Goal: Task Accomplishment & Management: Use online tool/utility

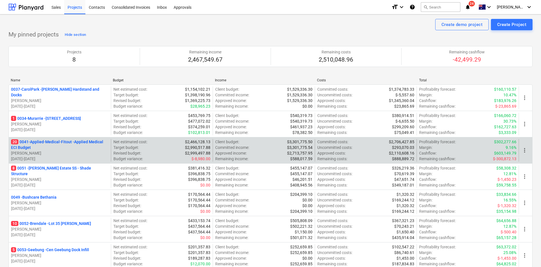
click at [71, 140] on p "20 0041-Applied-Medical-Fitout - Applied Medical ECI Budget" at bounding box center [60, 144] width 98 height 11
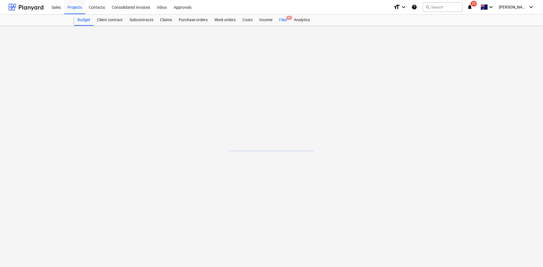
click at [291, 20] on span "9+" at bounding box center [289, 18] width 6 height 4
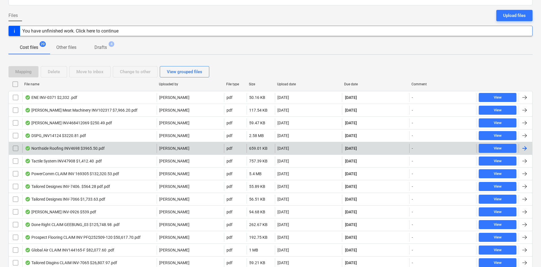
scroll to position [57, 0]
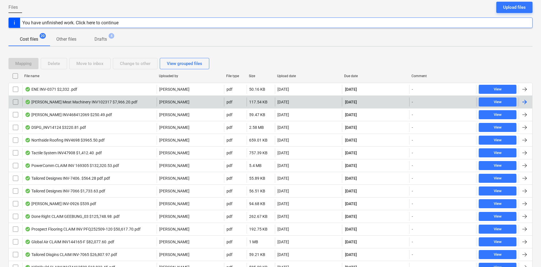
click at [129, 103] on div "[PERSON_NAME] Meat Machinery INV102317 $7,966.20.pdf" at bounding box center [89, 102] width 134 height 9
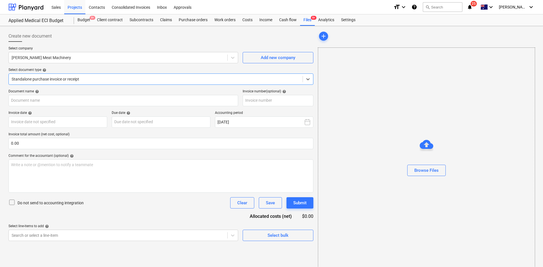
type input "102317"
type input "27 Sep 2025"
type input "27 Oct 2025"
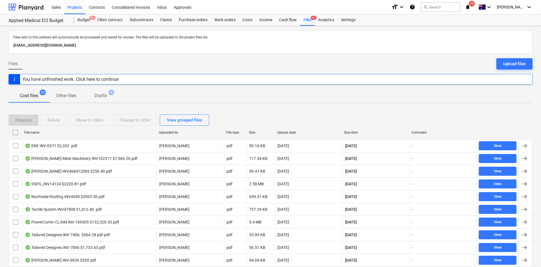
click at [286, 133] on div "Upload date" at bounding box center [308, 133] width 63 height 4
checkbox input "false"
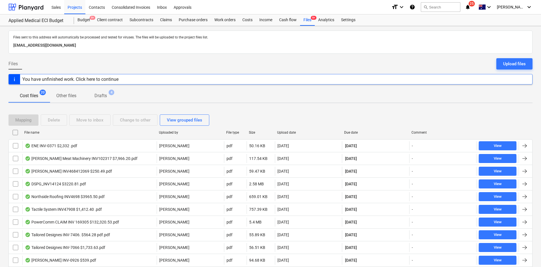
checkbox input "false"
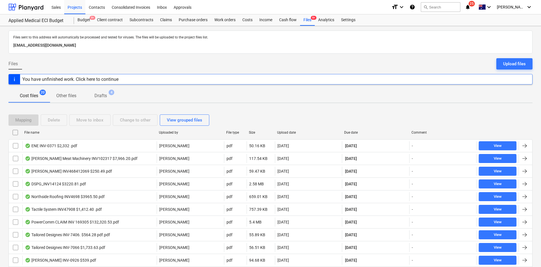
checkbox input "false"
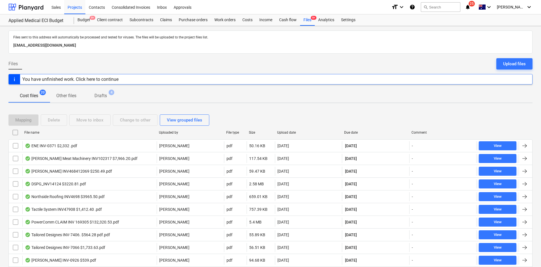
checkbox input "false"
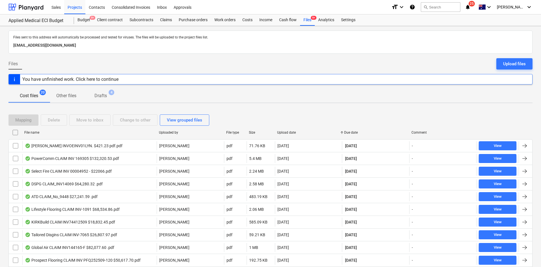
click at [289, 133] on div "Upload date" at bounding box center [308, 133] width 63 height 4
checkbox input "false"
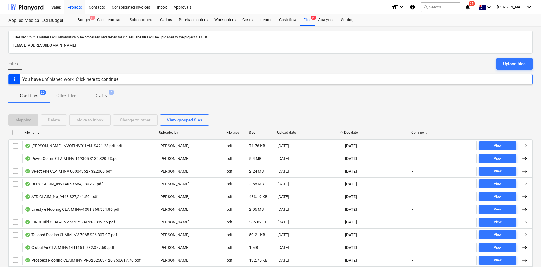
checkbox input "false"
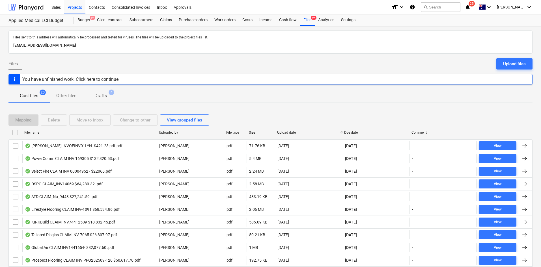
checkbox input "false"
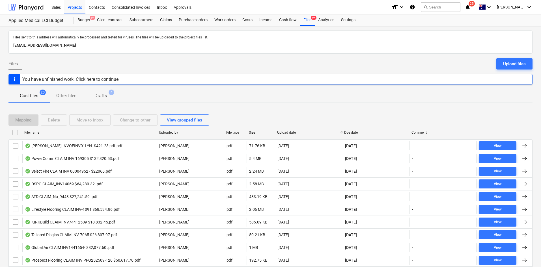
checkbox input "false"
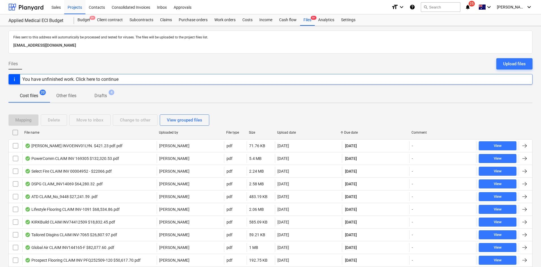
checkbox input "false"
